Goal: Navigation & Orientation: Find specific page/section

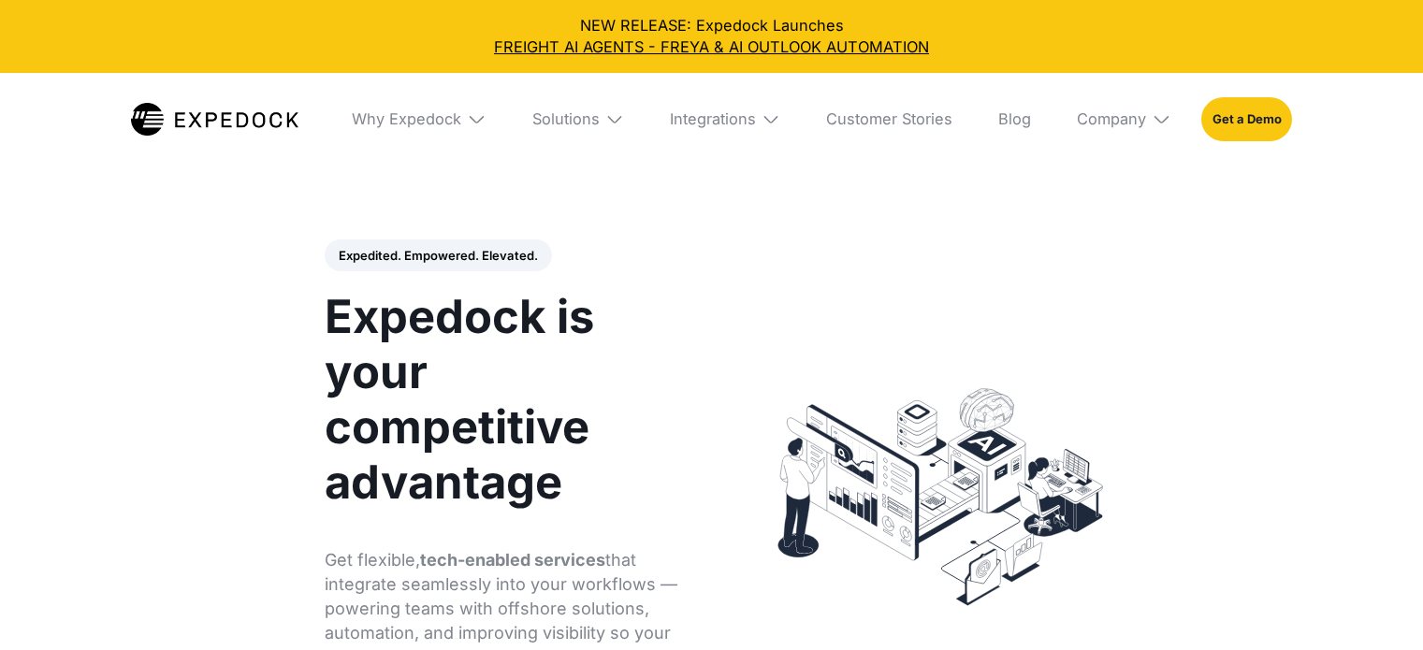
select select
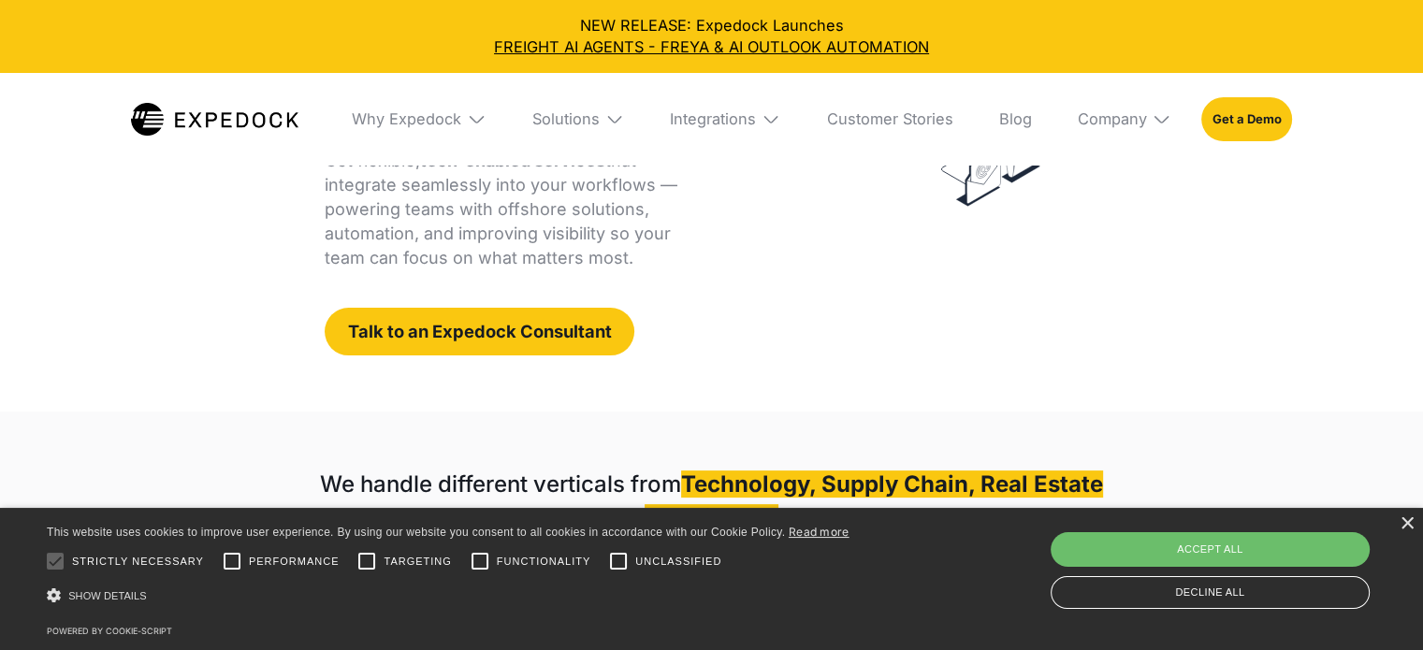
scroll to position [400, 0]
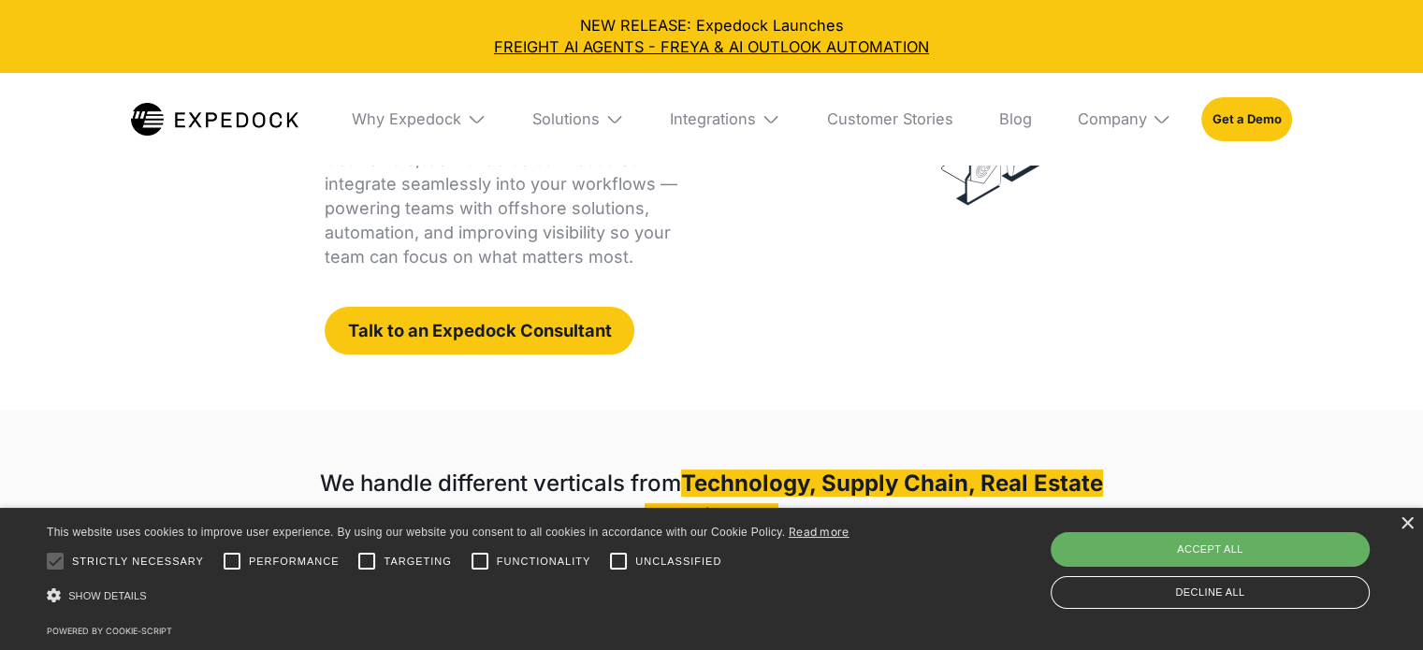
click at [1129, 564] on div "Accept all" at bounding box center [1209, 549] width 319 height 34
checkbox input "true"
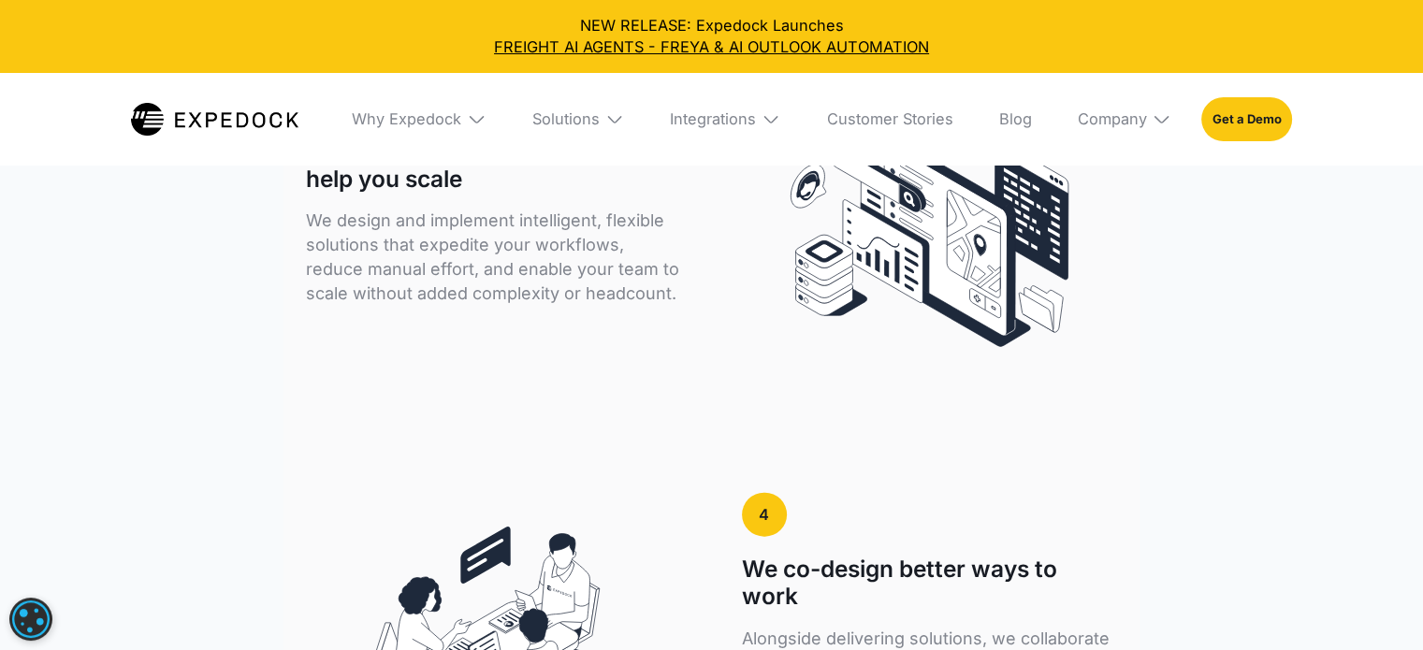
scroll to position [4074, 0]
click at [1131, 119] on div "Company" at bounding box center [1111, 118] width 69 height 19
click at [1107, 298] on link "Careers" at bounding box center [1124, 290] width 124 height 50
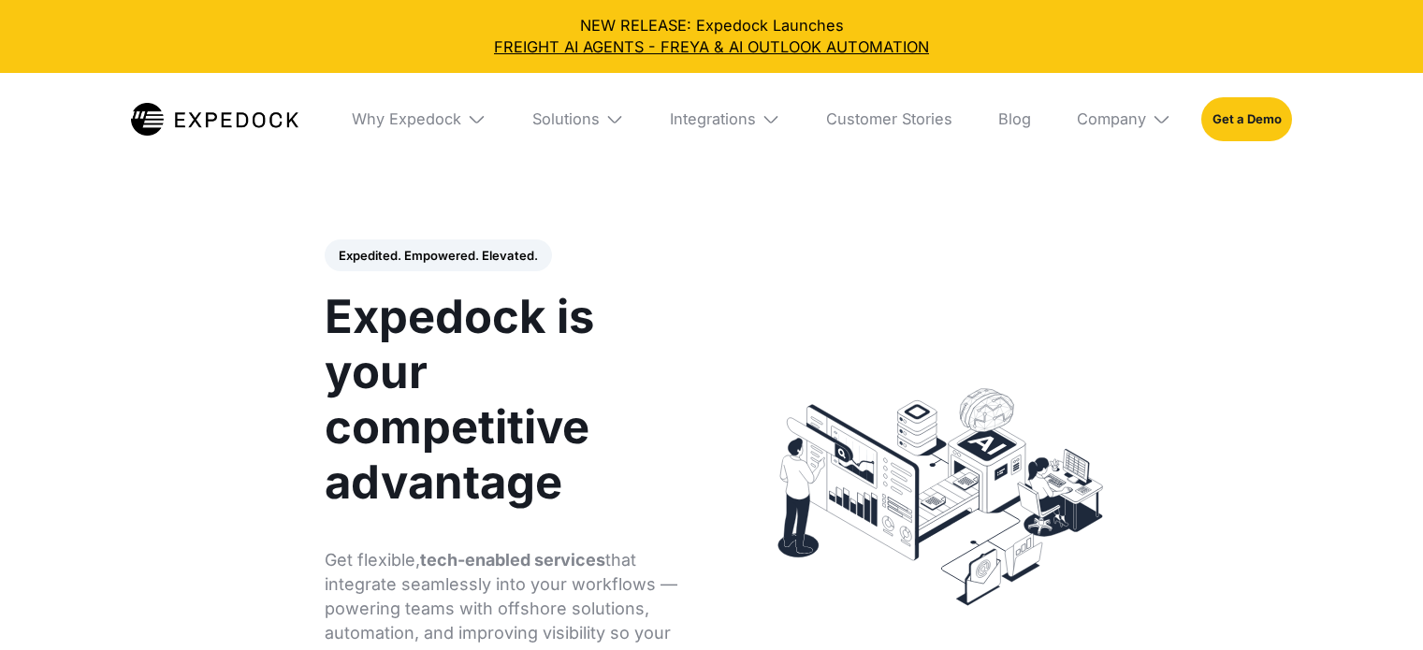
select select
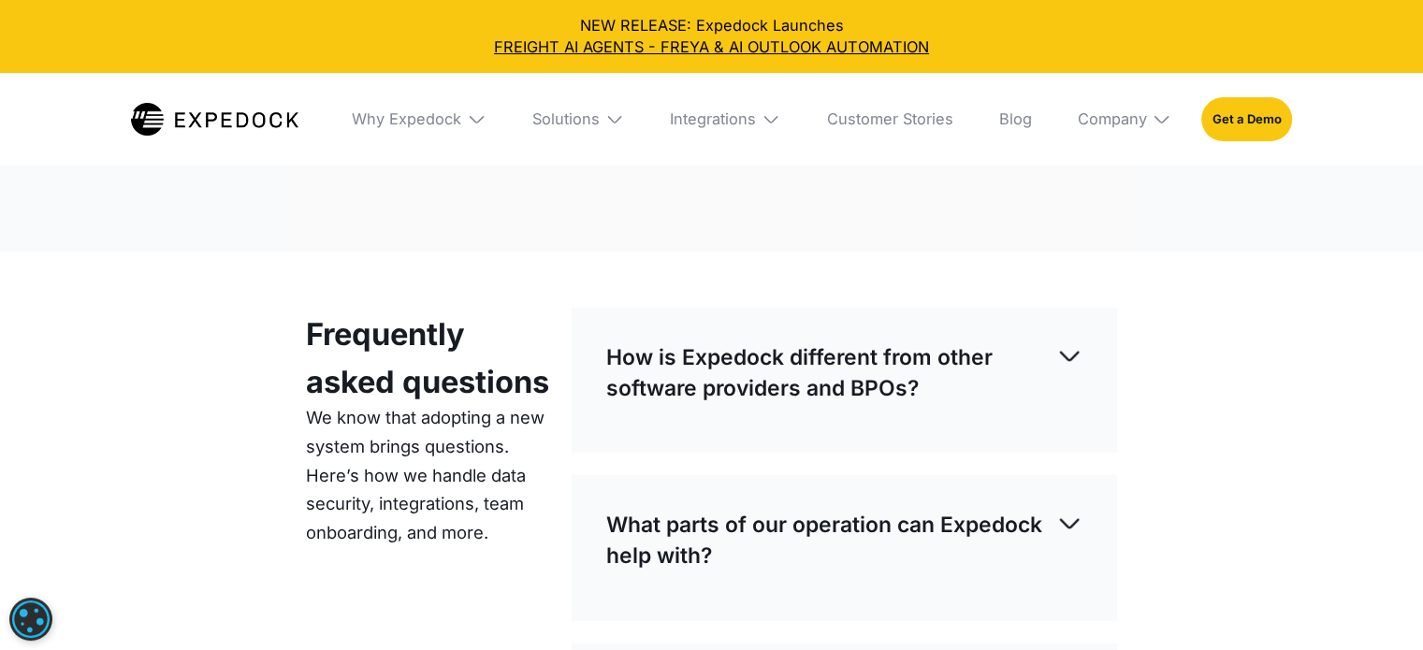
click at [256, 123] on img at bounding box center [215, 120] width 168 height 34
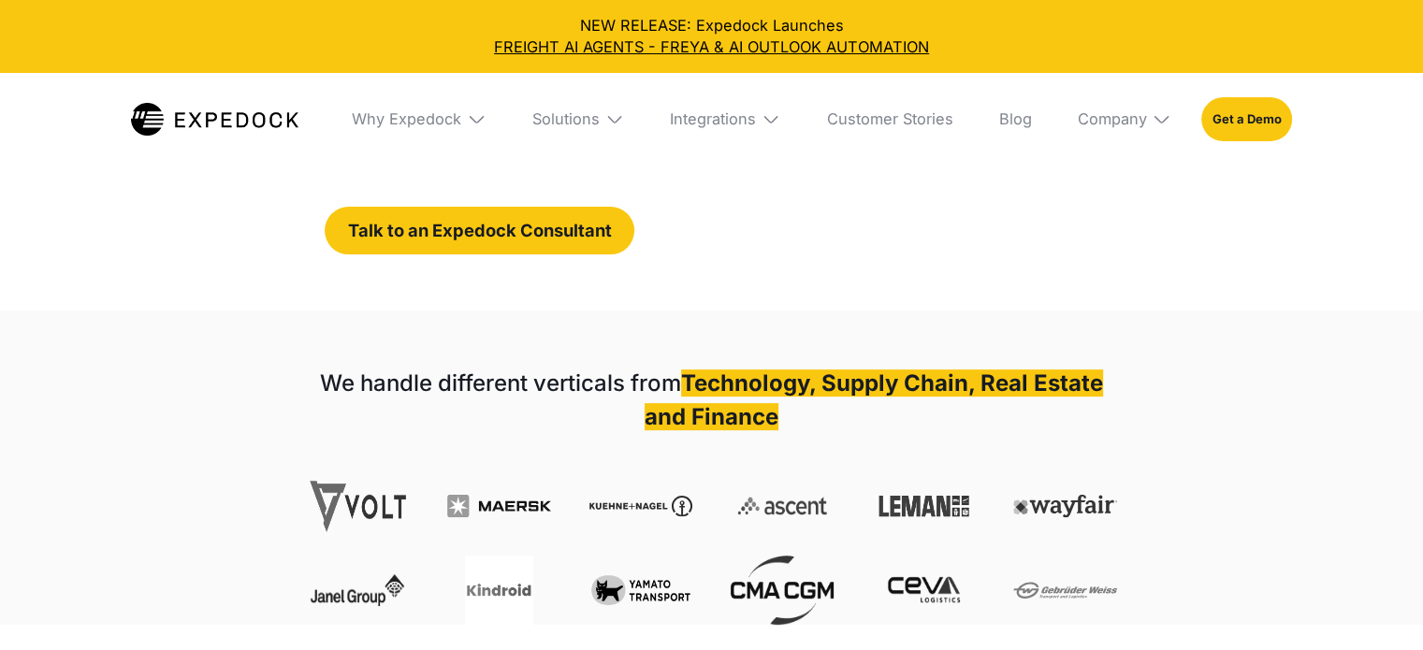
select select
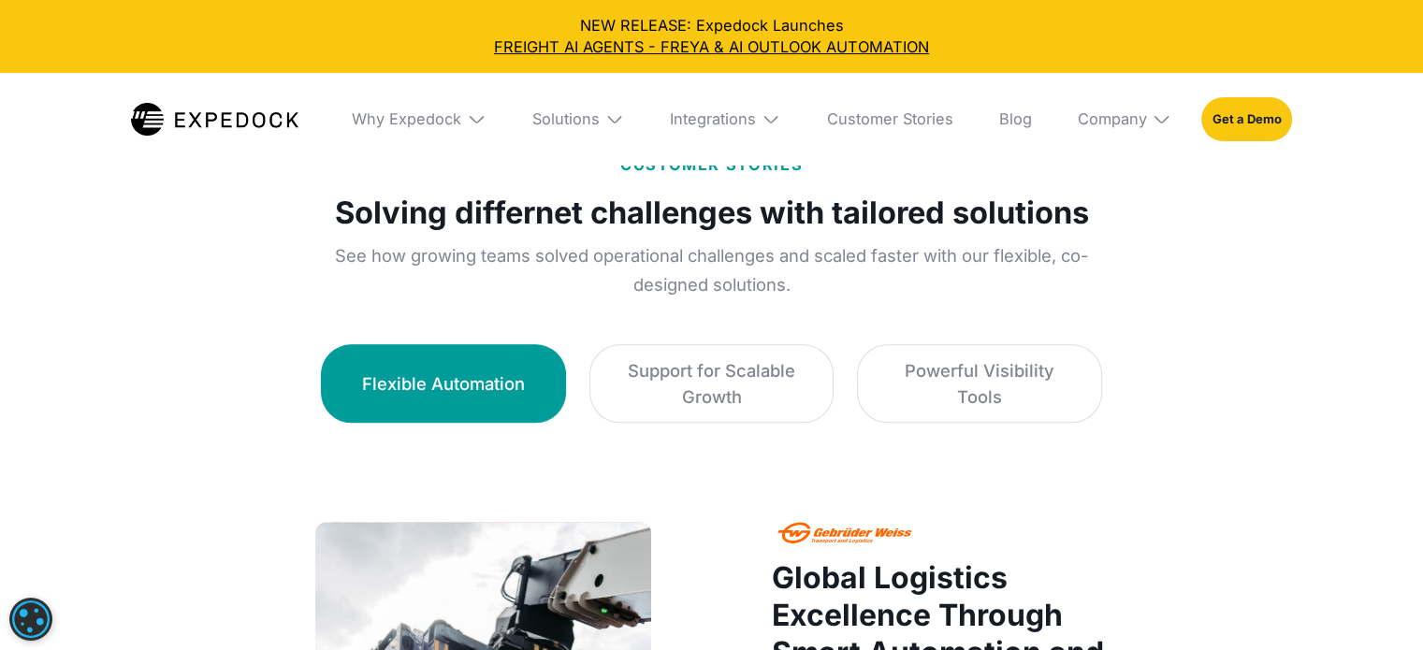
scroll to position [1059, 0]
